Goal: Information Seeking & Learning: Learn about a topic

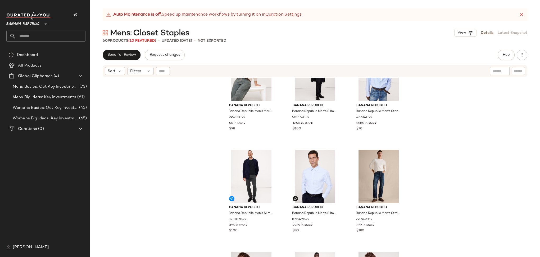
scroll to position [1261, 0]
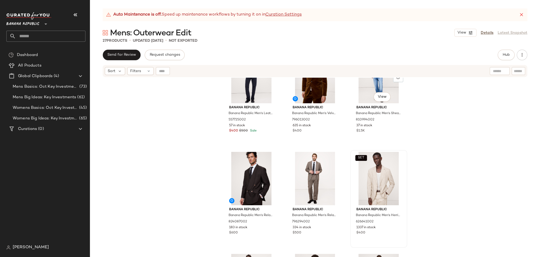
scroll to position [237, 0]
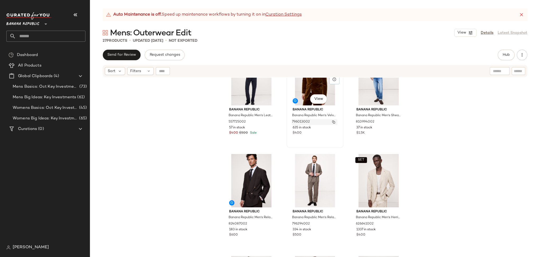
scroll to position [236, 0]
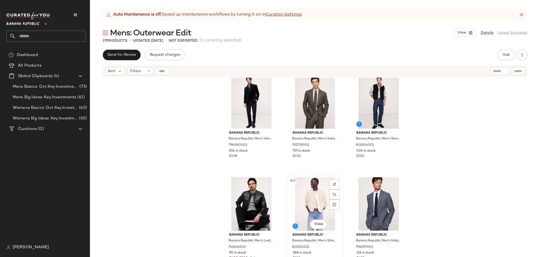
scroll to position [445, 0]
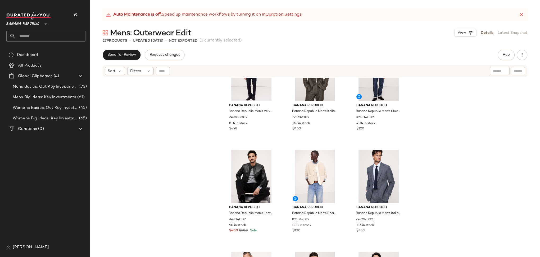
drag, startPoint x: 319, startPoint y: 188, endPoint x: 244, endPoint y: 7, distance: 196.0
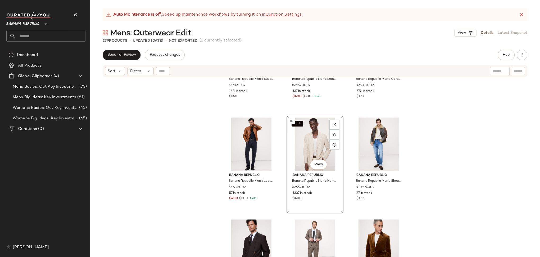
scroll to position [0, 0]
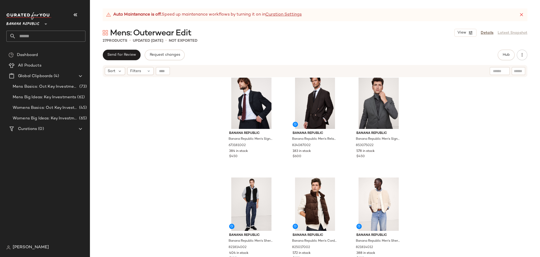
scroll to position [727, 0]
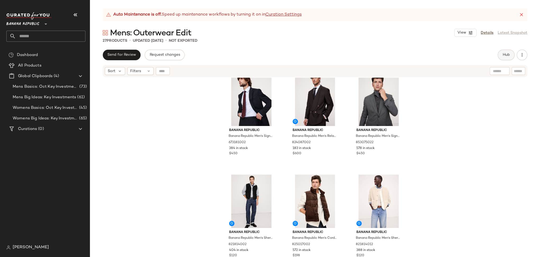
click at [504, 55] on span "Hub" at bounding box center [505, 55] width 7 height 4
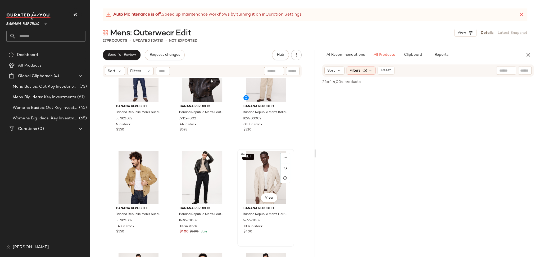
scroll to position [0, 0]
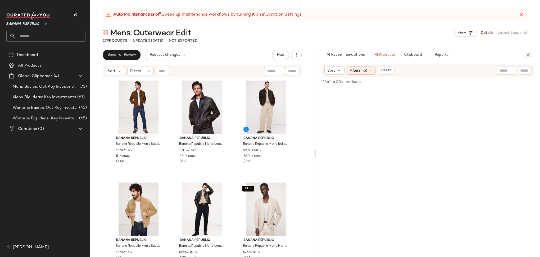
click at [307, 190] on div "Banana Republic Banana Republic Men's Suede Trucker Jacket Dark Brown Size S 55…" at bounding box center [202, 174] width 224 height 193
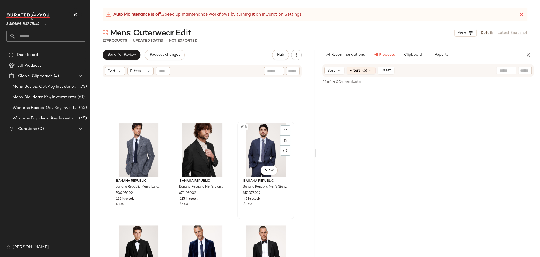
scroll to position [614, 0]
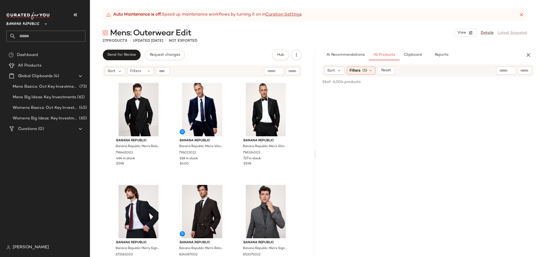
click at [24, 25] on span "Banana Republic" at bounding box center [22, 23] width 33 height 10
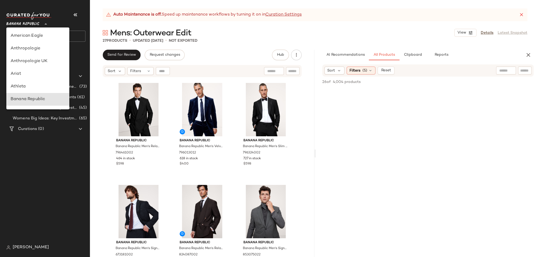
scroll to position [63, 0]
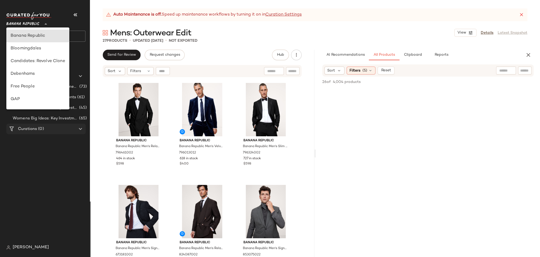
click at [29, 128] on span "Curations" at bounding box center [27, 129] width 19 height 6
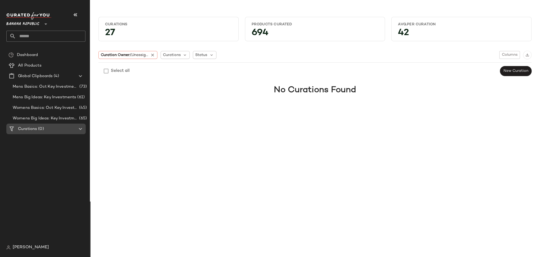
click at [81, 128] on icon at bounding box center [80, 129] width 6 height 6
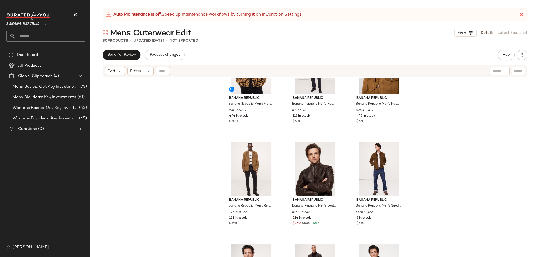
scroll to position [40, 0]
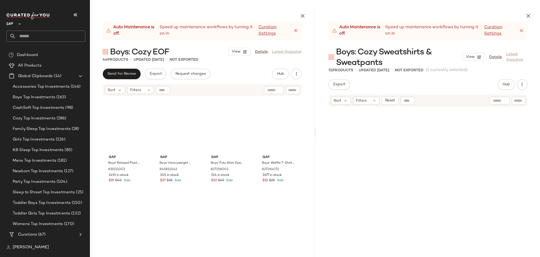
scroll to position [208, 0]
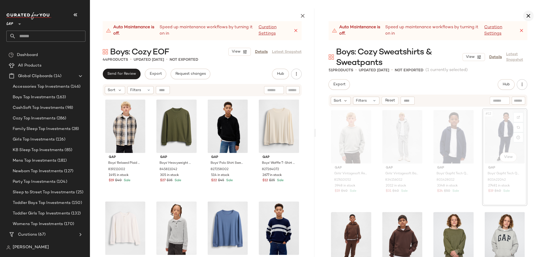
click at [530, 15] on icon "button" at bounding box center [528, 16] width 6 height 6
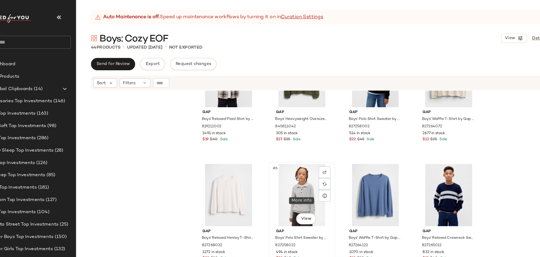
scroll to position [121, 0]
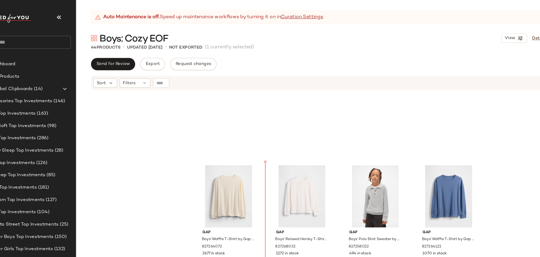
scroll to position [121, 0]
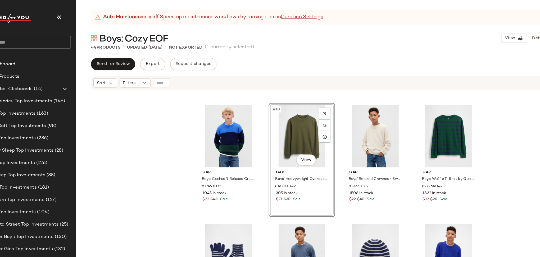
scroll to position [200, 0]
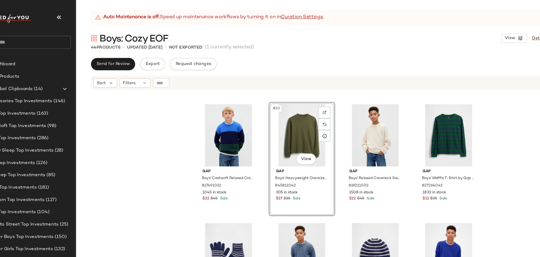
click at [450, 148] on div "Gap Boys' Relaxed Henley T-Shirt by Gap New Off White Size XS (4/5) 827268032 1…" at bounding box center [315, 174] width 450 height 193
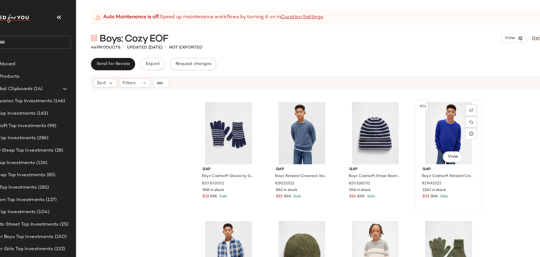
scroll to position [306, 0]
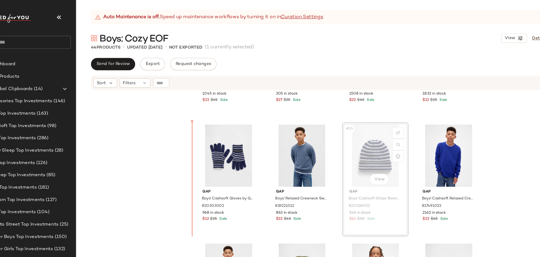
scroll to position [283, 0]
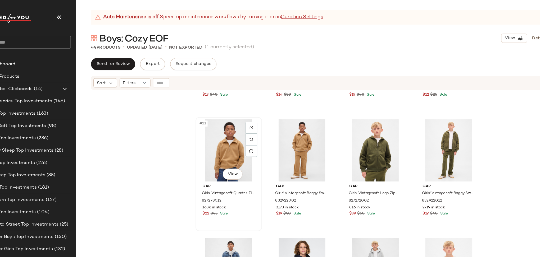
scroll to position [500, 0]
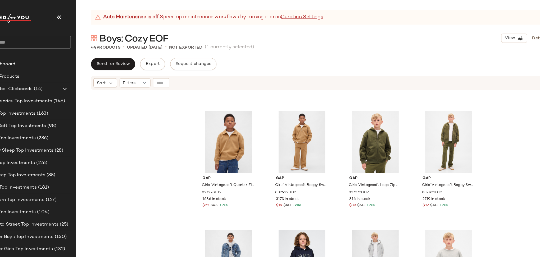
drag, startPoint x: 276, startPoint y: 134, endPoint x: 476, endPoint y: 0, distance: 240.4
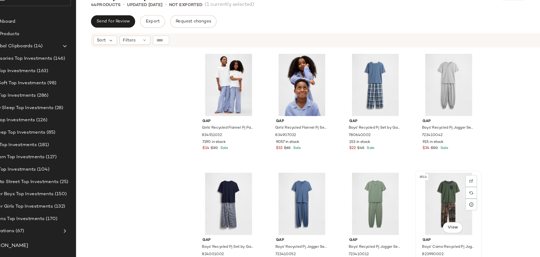
scroll to position [912, 0]
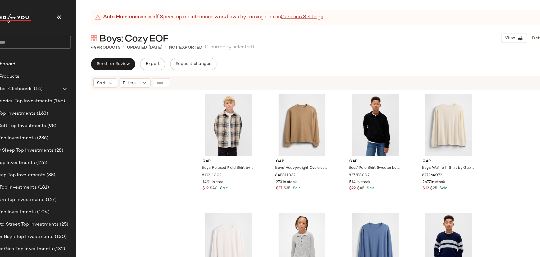
drag, startPoint x: 392, startPoint y: 219, endPoint x: 164, endPoint y: 0, distance: 316.0
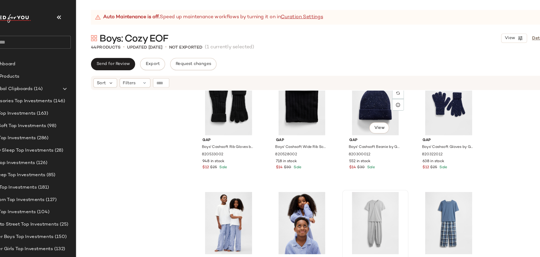
scroll to position [855, 0]
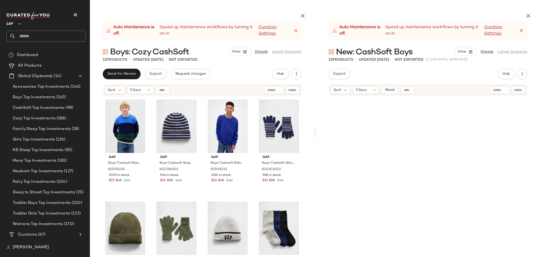
scroll to position [218, 0]
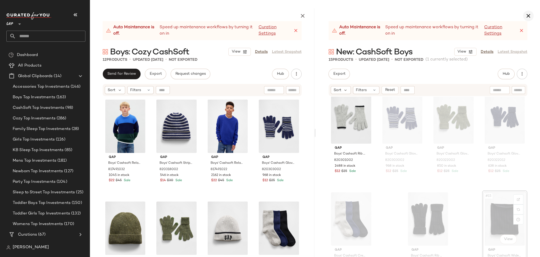
click at [527, 15] on icon "button" at bounding box center [528, 16] width 6 height 6
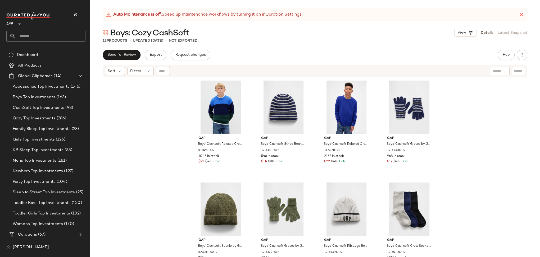
click at [503, 71] on div at bounding box center [499, 71] width 20 height 8
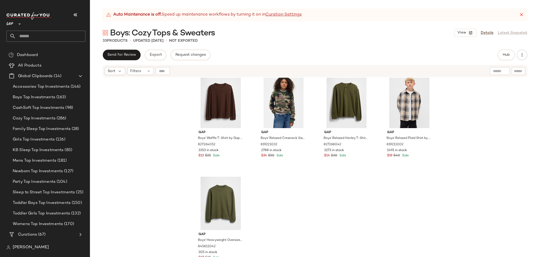
scroll to position [727, 0]
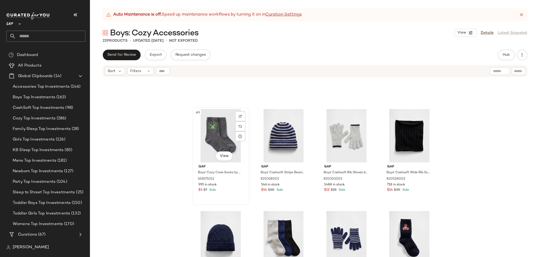
scroll to position [180, 0]
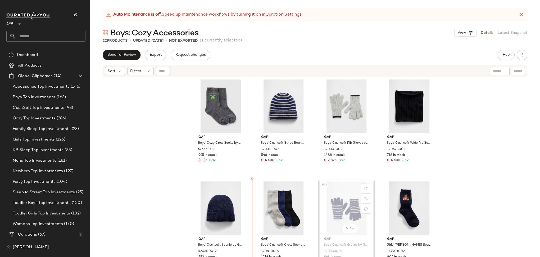
scroll to position [210, 0]
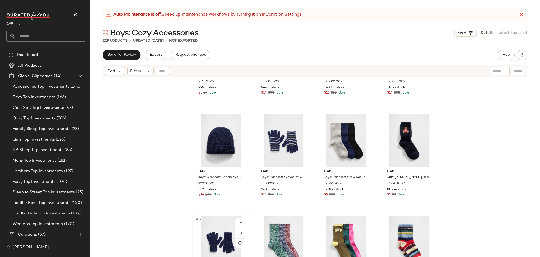
scroll to position [278, 0]
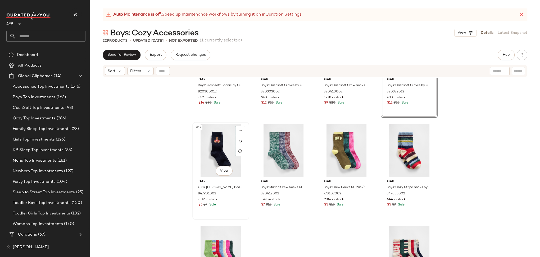
scroll to position [370, 0]
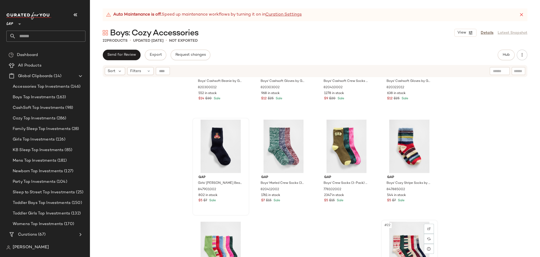
scroll to position [374, 0]
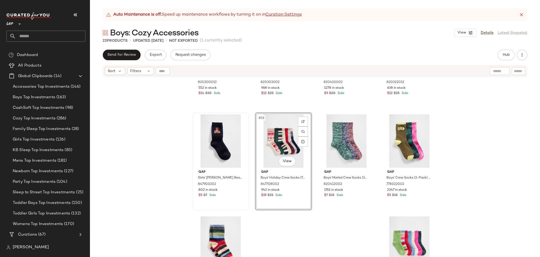
scroll to position [380, 0]
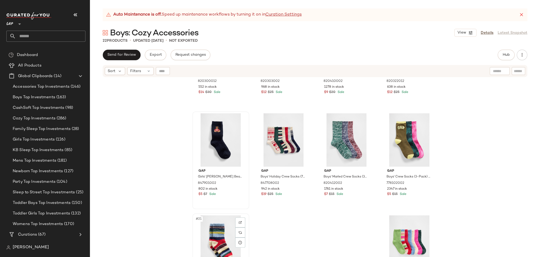
scroll to position [380, 0]
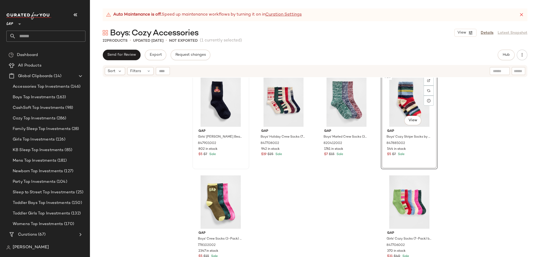
scroll to position [421, 0]
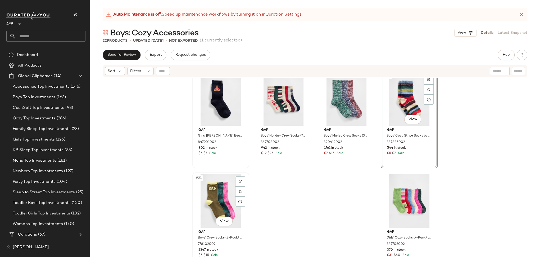
click at [238, 234] on span "Gap" at bounding box center [220, 232] width 45 height 5
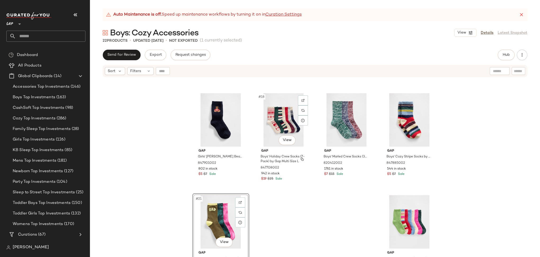
scroll to position [421, 0]
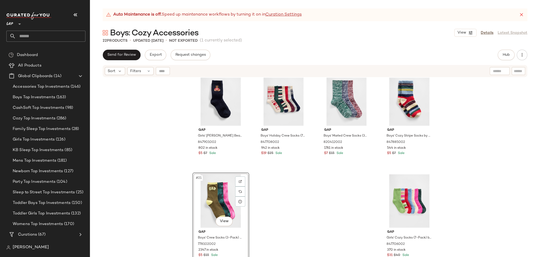
click at [202, 217] on div "#21 View" at bounding box center [220, 201] width 53 height 53
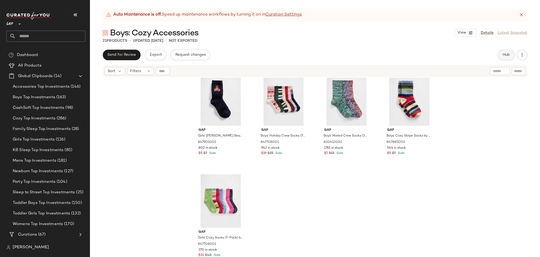
click at [508, 54] on span "Hub" at bounding box center [505, 55] width 7 height 4
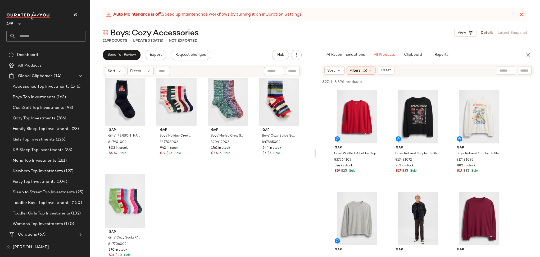
click at [509, 71] on div at bounding box center [506, 71] width 20 height 8
type input "****"
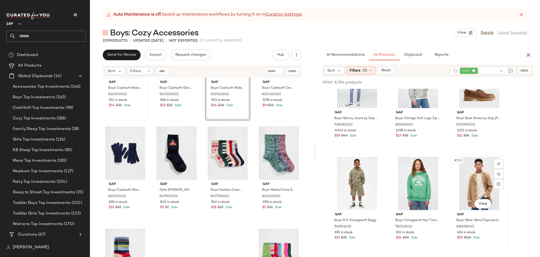
scroll to position [4226, 0]
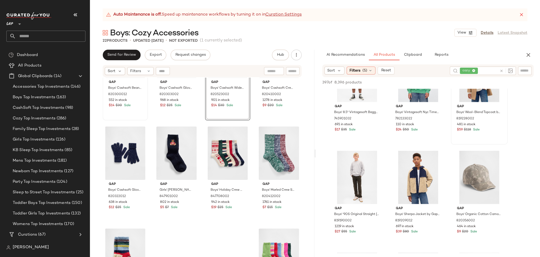
click at [501, 70] on icon at bounding box center [501, 71] width 4 height 4
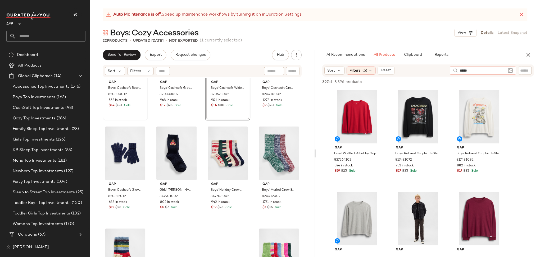
type input "******"
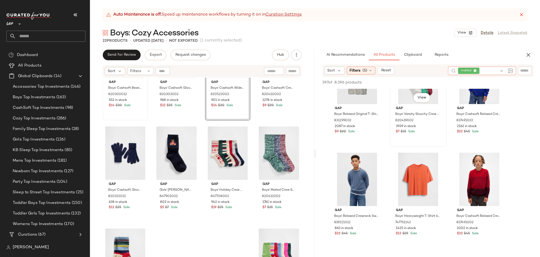
scroll to position [292, 0]
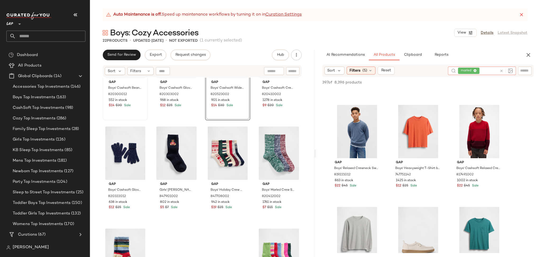
click at [475, 71] on icon at bounding box center [474, 70] width 3 height 3
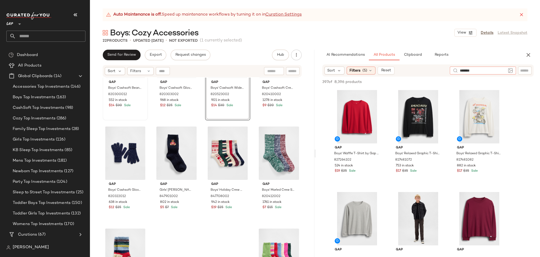
type input "********"
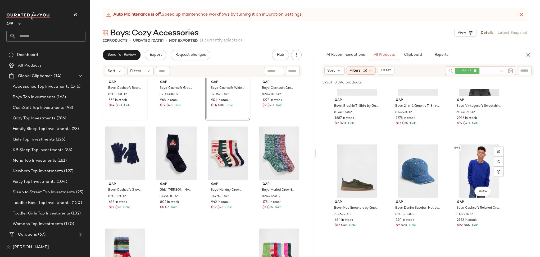
scroll to position [1645, 0]
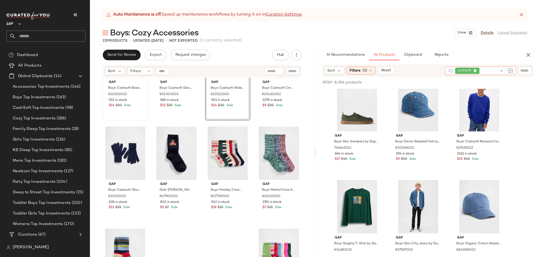
click at [475, 71] on icon at bounding box center [474, 70] width 3 height 3
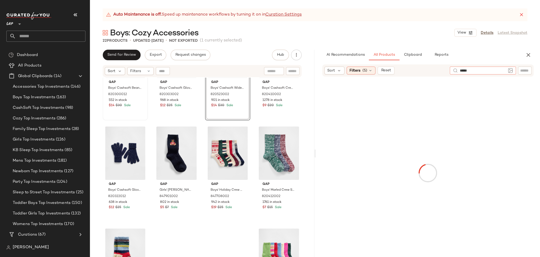
type input "******"
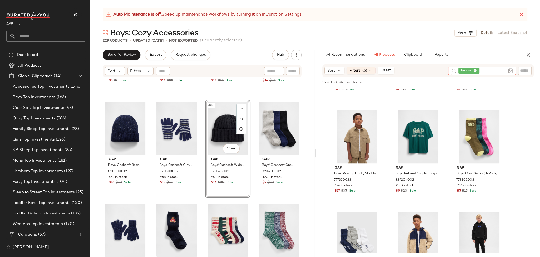
scroll to position [295, 0]
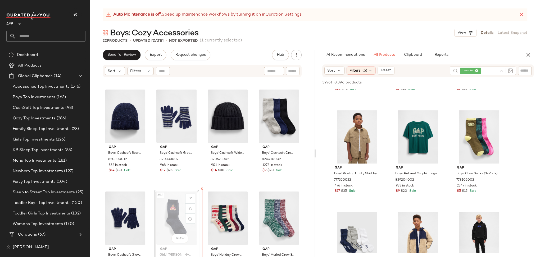
scroll to position [309, 0]
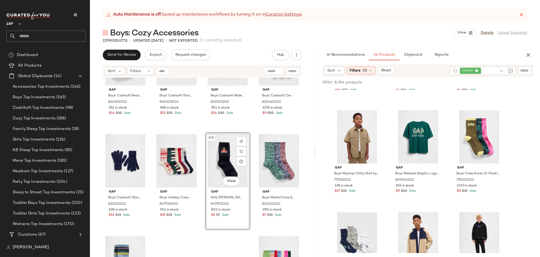
scroll to position [287, 0]
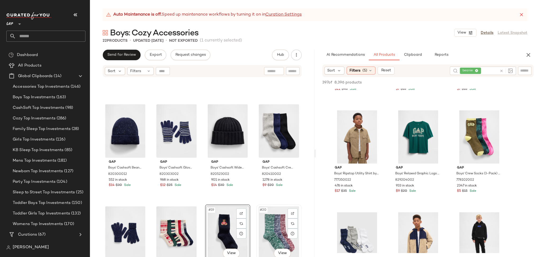
scroll to position [288, 0]
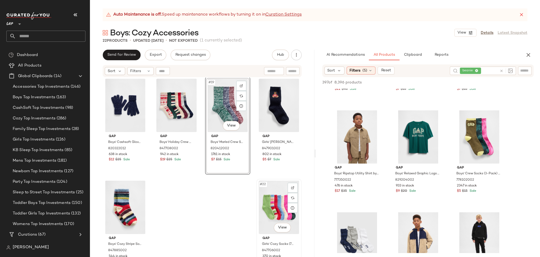
scroll to position [421, 0]
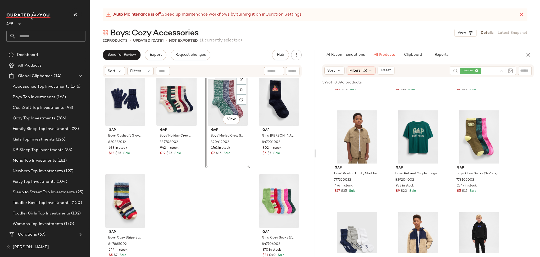
drag, startPoint x: 267, startPoint y: 225, endPoint x: 211, endPoint y: 0, distance: 231.7
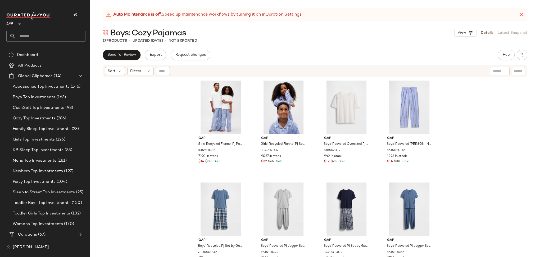
click at [498, 72] on input "text" at bounding box center [499, 71] width 13 height 6
type input "*"
type input "**********"
click at [509, 56] on span "Hub" at bounding box center [505, 55] width 7 height 4
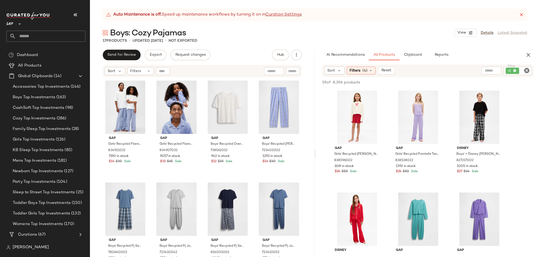
click at [526, 70] on icon "Clear Filter" at bounding box center [526, 70] width 6 height 6
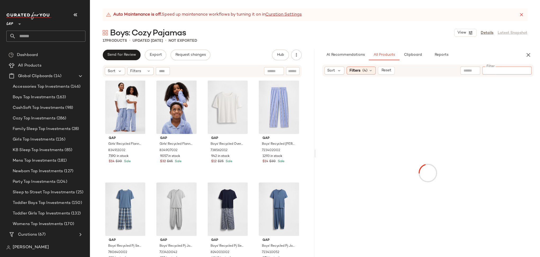
click at [466, 70] on input "text" at bounding box center [469, 71] width 13 height 6
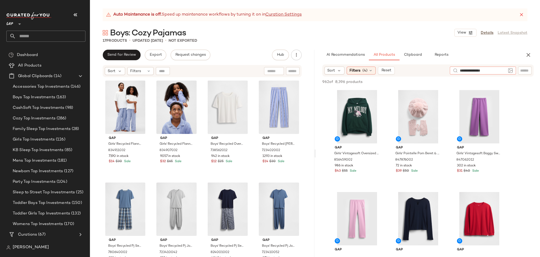
type input "**********"
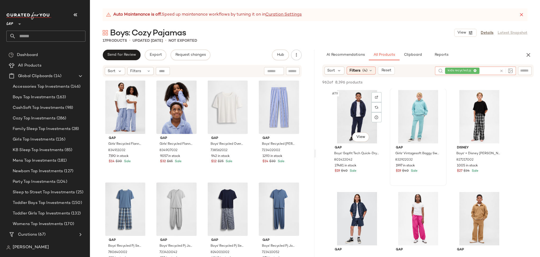
scroll to position [2714, 0]
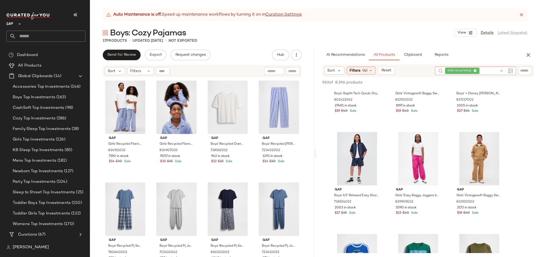
click at [474, 72] on icon at bounding box center [474, 70] width 3 height 3
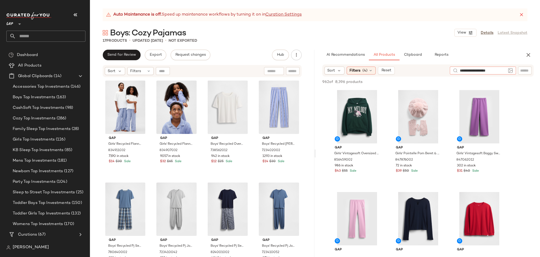
type input "**********"
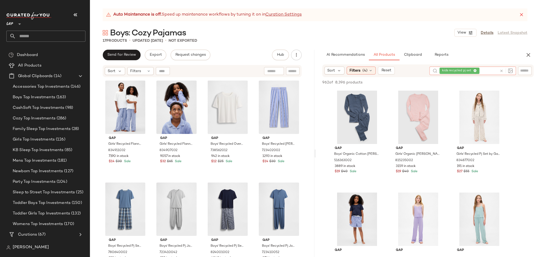
drag, startPoint x: 501, startPoint y: 70, endPoint x: 506, endPoint y: 71, distance: 5.1
click at [501, 70] on icon at bounding box center [501, 71] width 4 height 4
click at [520, 72] on input "text" at bounding box center [524, 71] width 9 height 6
paste input "******"
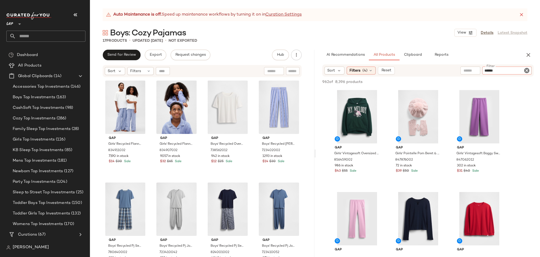
type input "******"
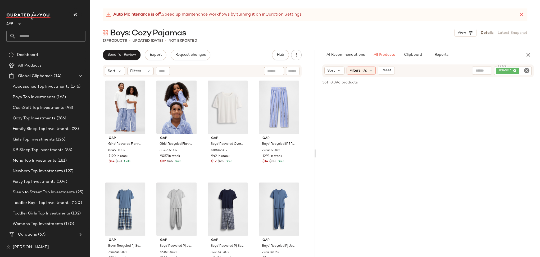
click at [468, 48] on div "Auto Maintenance is off. Speed up maintenance workflows by turning it on in Cur…" at bounding box center [315, 132] width 450 height 249
click at [522, 71] on input "Filter" at bounding box center [524, 71] width 9 height 6
click at [360, 70] on div "Filters (4)" at bounding box center [360, 71] width 29 height 8
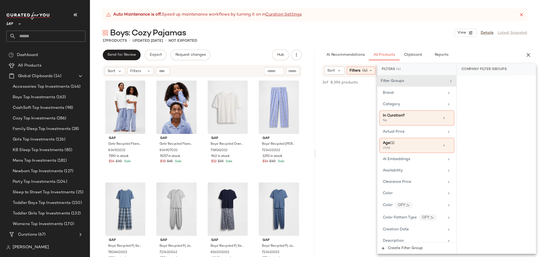
click at [360, 70] on div "Filters (4)" at bounding box center [360, 71] width 29 height 8
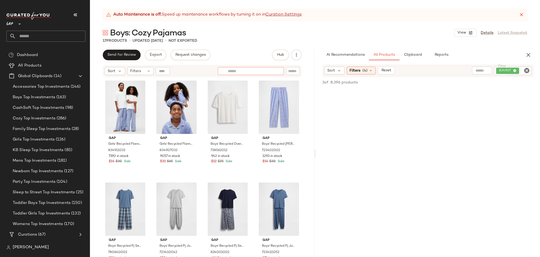
click at [273, 72] on input "text" at bounding box center [251, 71] width 46 height 6
paste input "******"
type input "******"
click at [292, 71] on input "Filter" at bounding box center [285, 71] width 45 height 6
paste input "******"
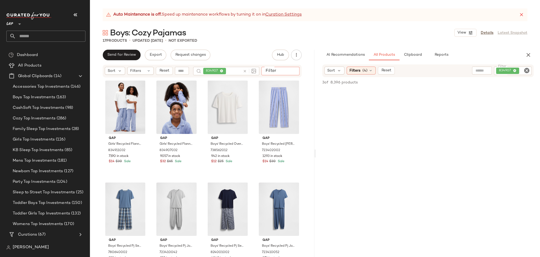
type input "******"
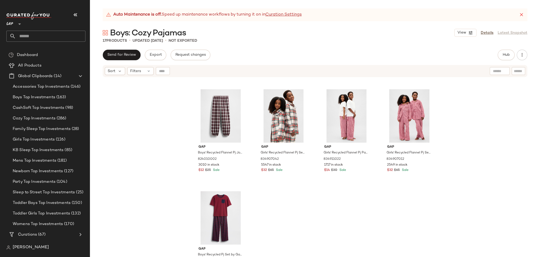
scroll to position [318, 0]
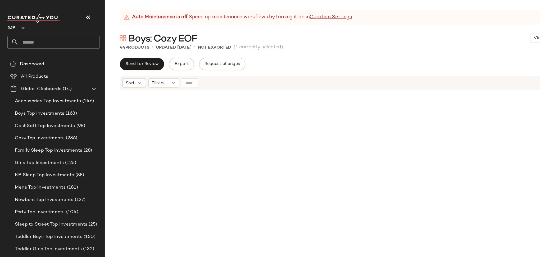
scroll to position [855, 0]
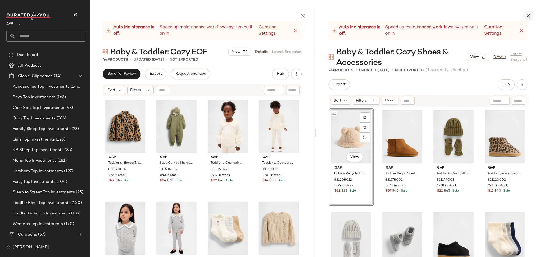
click at [529, 14] on icon "button" at bounding box center [528, 16] width 6 height 6
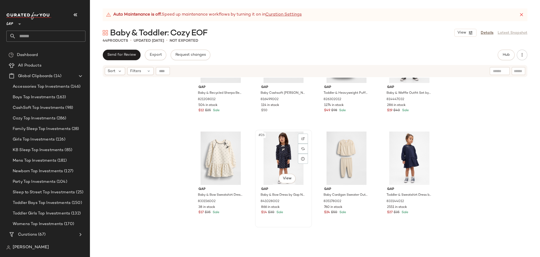
scroll to position [568, 0]
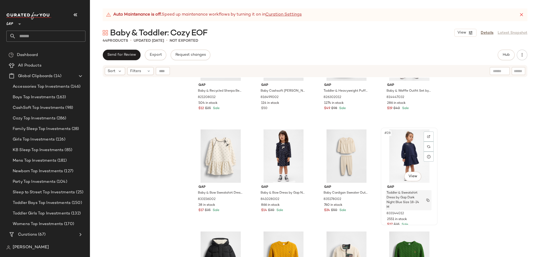
click at [405, 193] on span "Toddler & Sweatshirt Dress by Gap Dark Night Blue Size 18-24 M" at bounding box center [403, 200] width 35 height 19
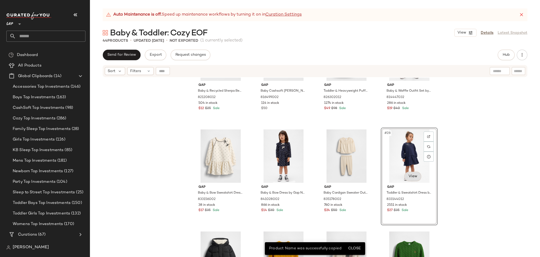
click at [414, 176] on body "GAP ** Dashboard All Products Global Clipboards (14) Accessories Top Investment…" at bounding box center [270, 128] width 540 height 257
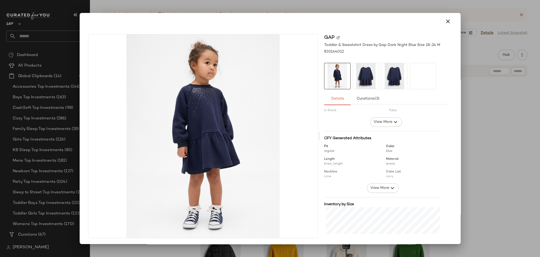
scroll to position [33, 0]
click at [377, 123] on span "View More" at bounding box center [382, 122] width 19 height 6
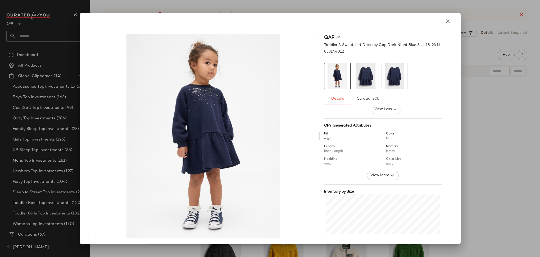
scroll to position [146, 0]
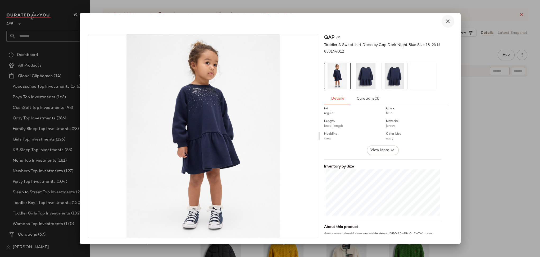
click at [444, 21] on icon "button" at bounding box center [447, 21] width 6 height 6
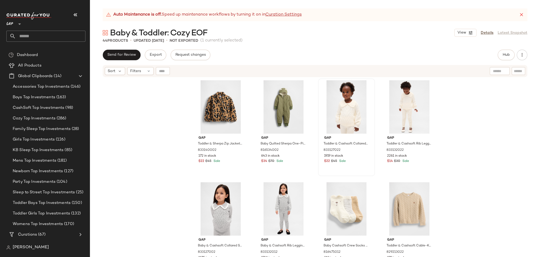
scroll to position [0, 0]
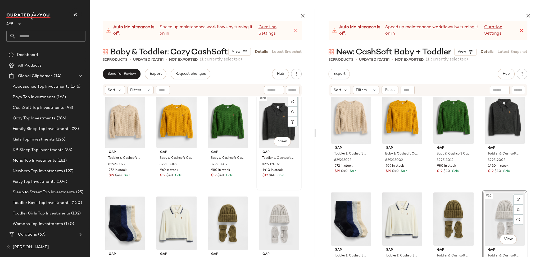
scroll to position [626, 0]
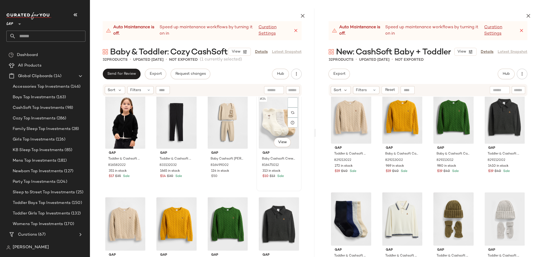
scroll to position [485, 0]
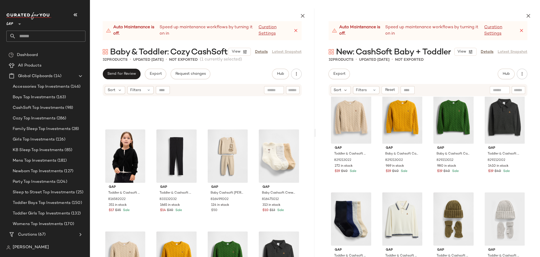
drag, startPoint x: 272, startPoint y: 215, endPoint x: 149, endPoint y: 0, distance: 247.3
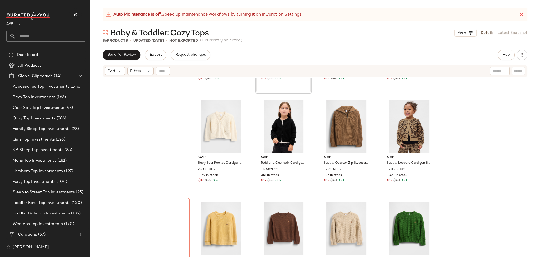
scroll to position [83, 0]
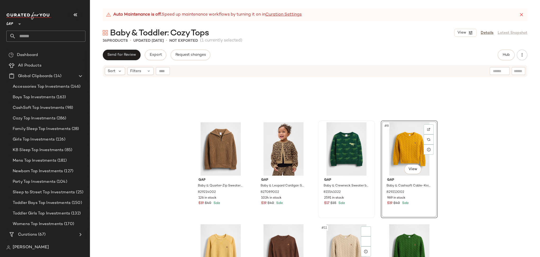
scroll to position [125, 0]
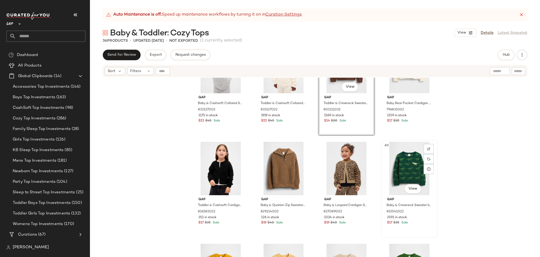
scroll to position [87, 0]
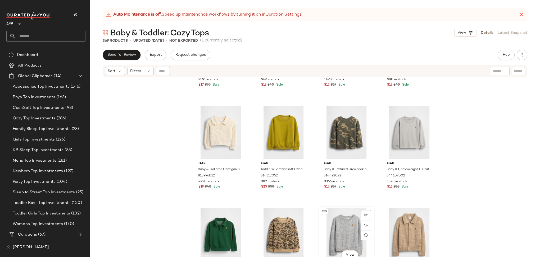
scroll to position [283, 0]
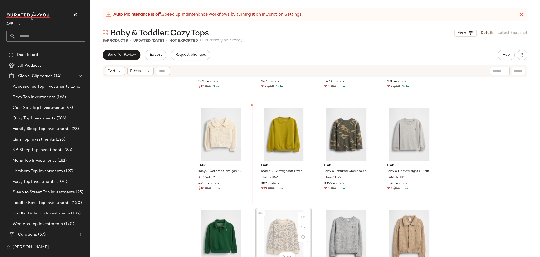
scroll to position [283, 0]
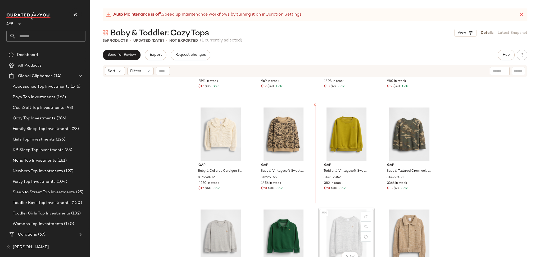
scroll to position [284, 0]
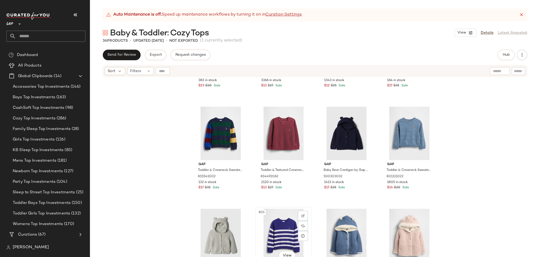
scroll to position [491, 0]
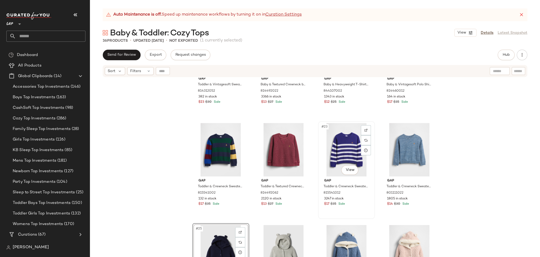
scroll to position [497, 0]
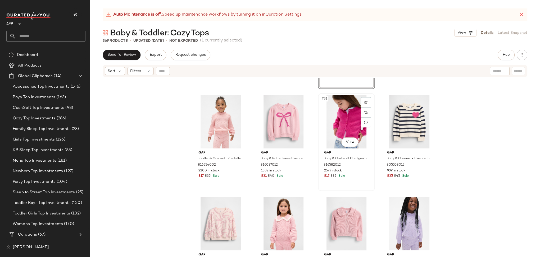
scroll to position [727, 0]
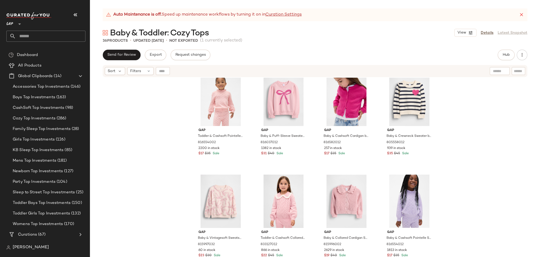
drag, startPoint x: 338, startPoint y: 220, endPoint x: 390, endPoint y: 0, distance: 225.9
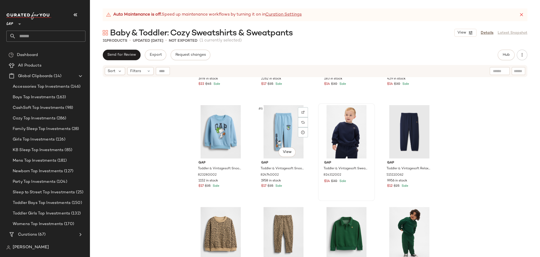
scroll to position [50, 0]
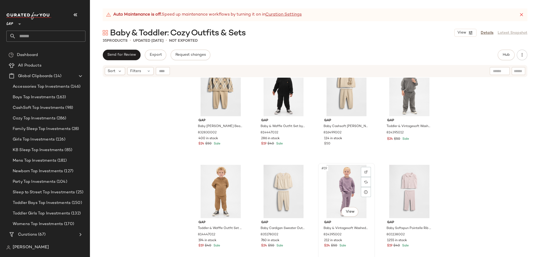
scroll to position [328, 0]
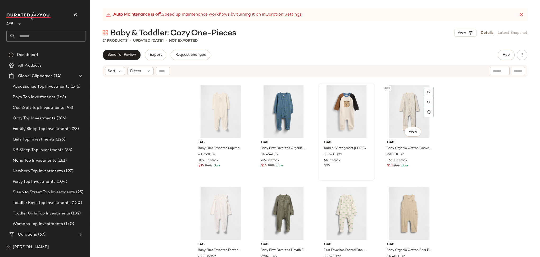
scroll to position [150, 0]
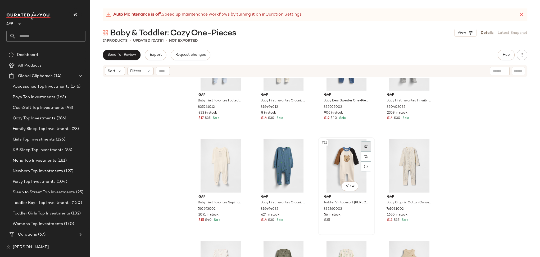
click at [364, 146] on img at bounding box center [365, 146] width 3 height 3
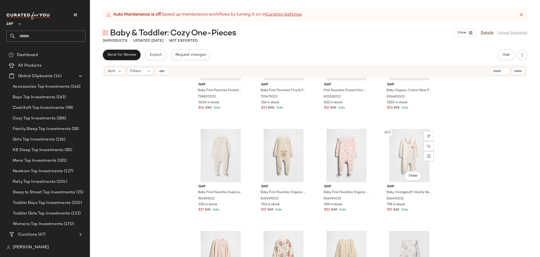
scroll to position [421, 0]
